Goal: Navigation & Orientation: Find specific page/section

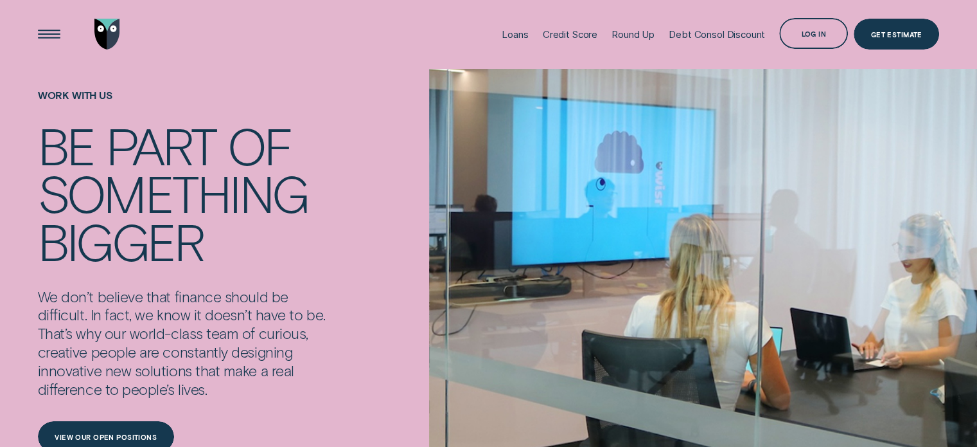
click at [116, 28] on img "Go to home page" at bounding box center [107, 34] width 26 height 31
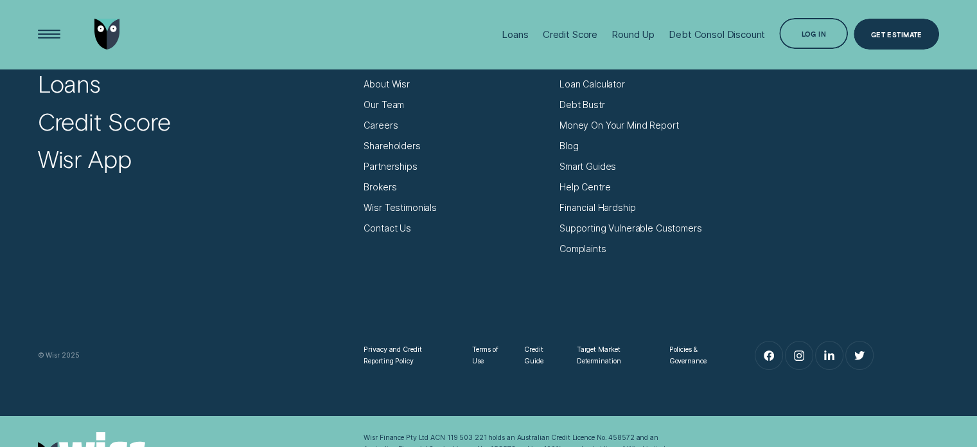
scroll to position [4383, 0]
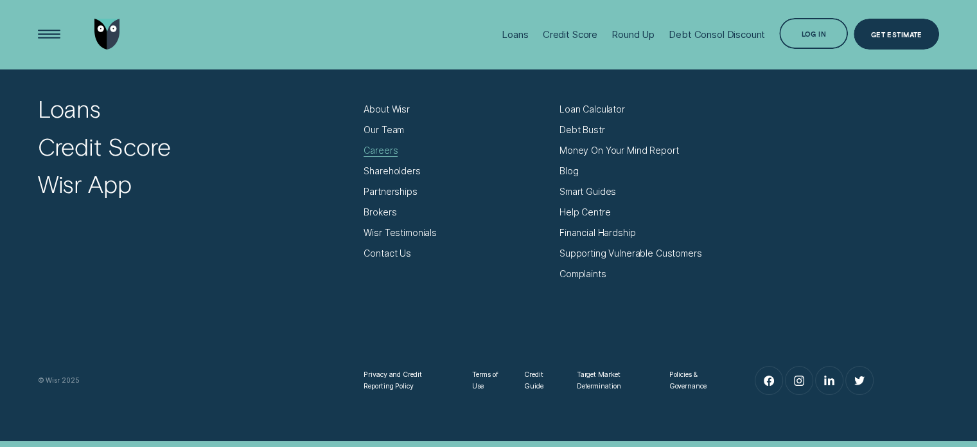
click at [388, 145] on div "Careers" at bounding box center [381, 151] width 34 height 12
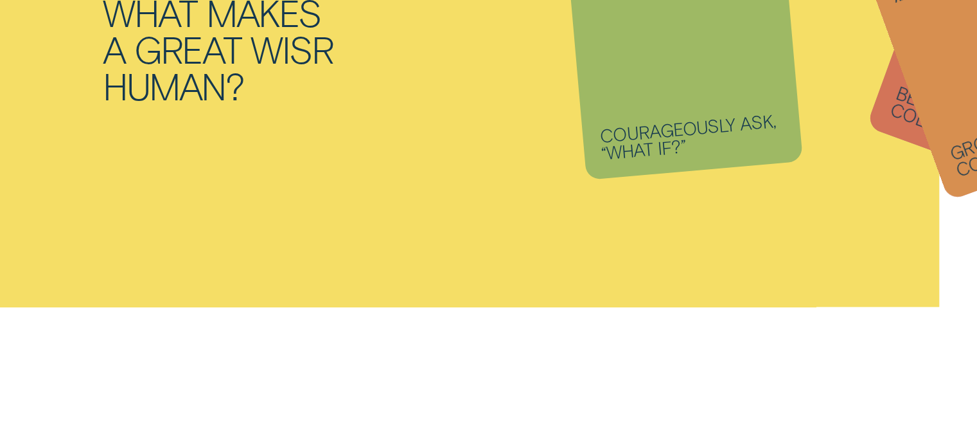
scroll to position [2121, 0]
